Goal: Transaction & Acquisition: Download file/media

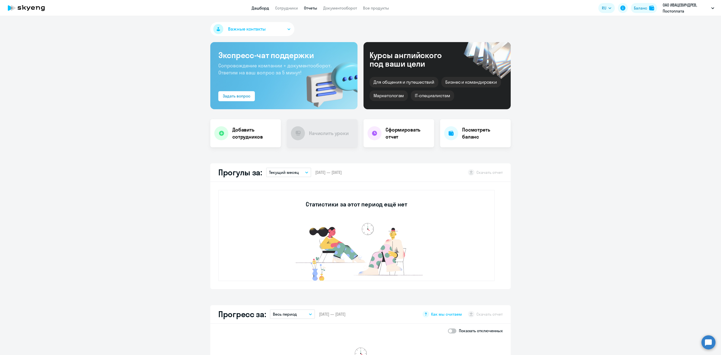
click at [307, 6] on link "Отчеты" at bounding box center [310, 8] width 13 height 5
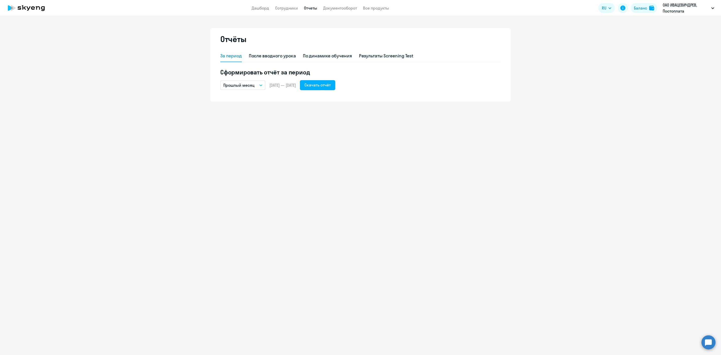
click at [251, 83] on p "Прошлый месяц" at bounding box center [238, 85] width 31 height 6
click at [240, 186] on li "Собственный период..." at bounding box center [246, 187] width 53 height 13
click at [278, 102] on span "Previous month" at bounding box center [278, 100] width 10 height 10
click at [240, 133] on span "1" at bounding box center [237, 130] width 9 height 9
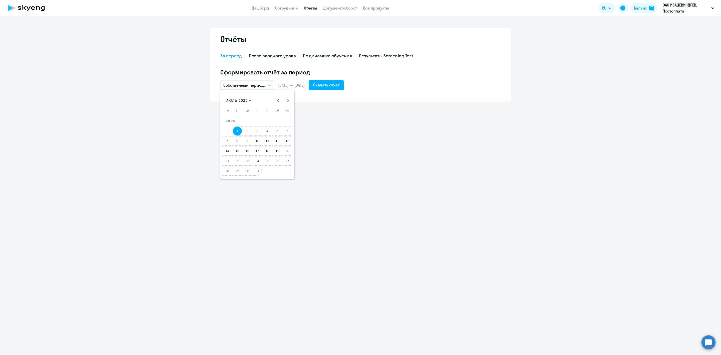
click at [258, 172] on span "31" at bounding box center [257, 171] width 9 height 9
click at [338, 83] on div "Скачать отчёт" at bounding box center [326, 85] width 26 height 6
